Goal: Navigation & Orientation: Find specific page/section

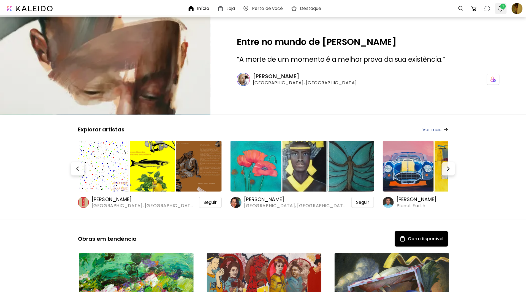
click at [502, 9] on img "button" at bounding box center [501, 8] width 7 height 7
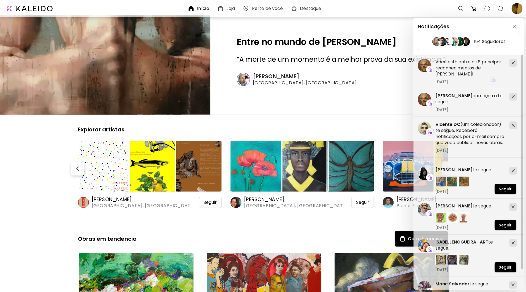
click at [392, 81] on div "Notificações 154 Seguidores [PERSON_NAME] começou a te seguir [DATE] [PERSON_NA…" at bounding box center [263, 146] width 526 height 292
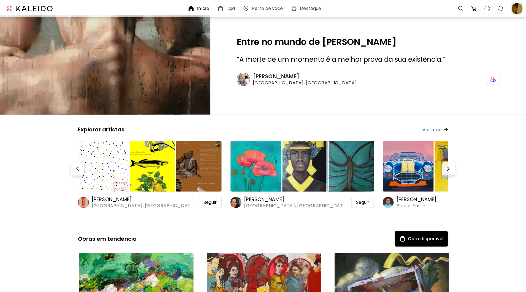
click at [517, 11] on div at bounding box center [518, 8] width 12 height 12
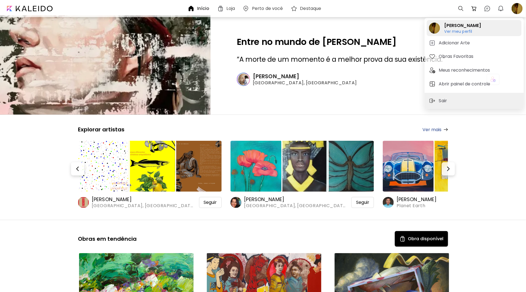
click at [462, 29] on h6 "Ver meu perfil" at bounding box center [463, 31] width 37 height 5
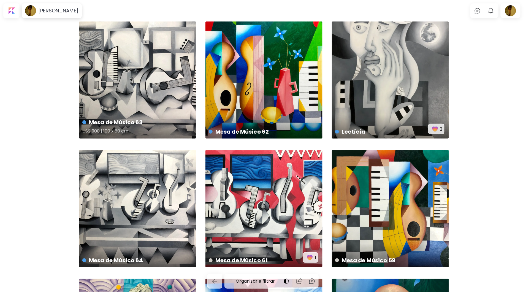
click at [168, 76] on div "Mesa de Músico 63 US$ 900 | 100 x 80 cm" at bounding box center [137, 80] width 117 height 117
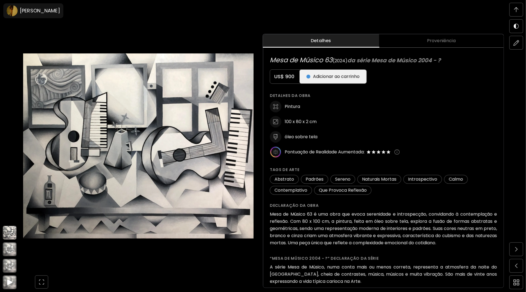
scroll to position [233, 0]
